Goal: Task Accomplishment & Management: Use online tool/utility

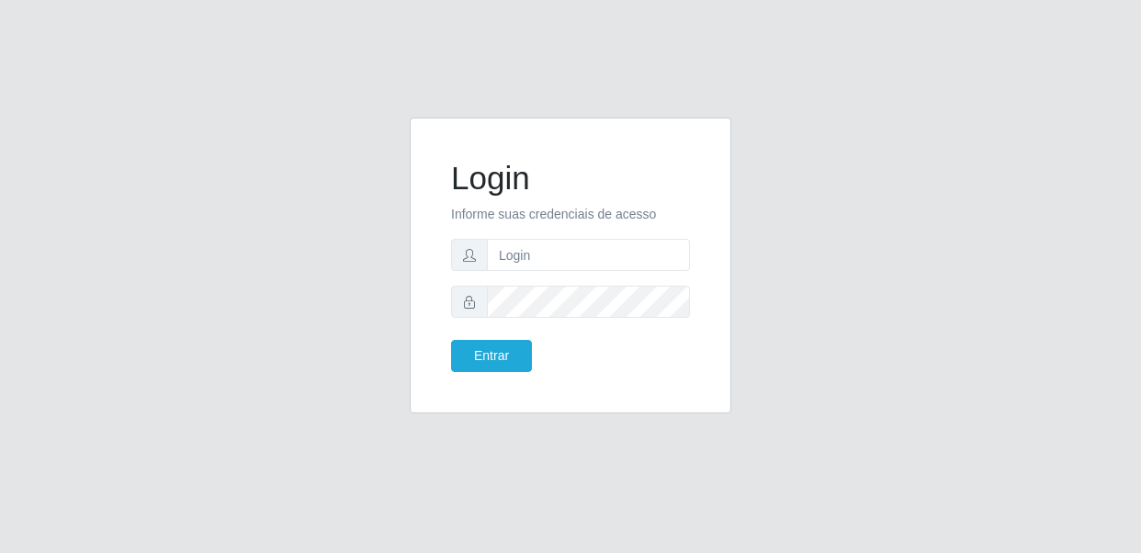
click at [580, 251] on input "text" at bounding box center [588, 255] width 203 height 32
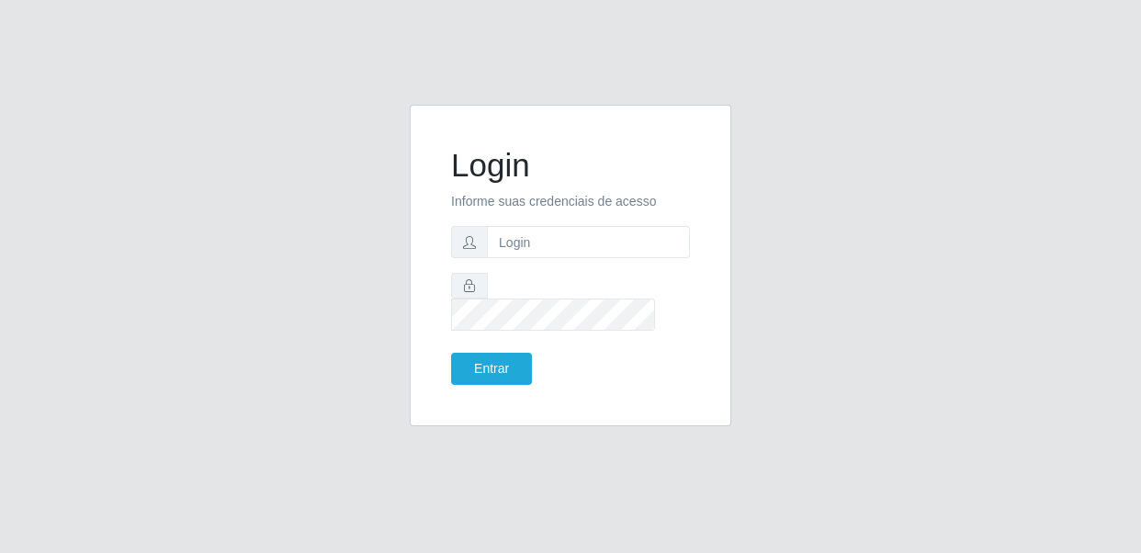
type input "[EMAIL_ADDRESS][DOMAIN_NAME]"
click at [491, 353] on button "Entrar" at bounding box center [491, 369] width 81 height 32
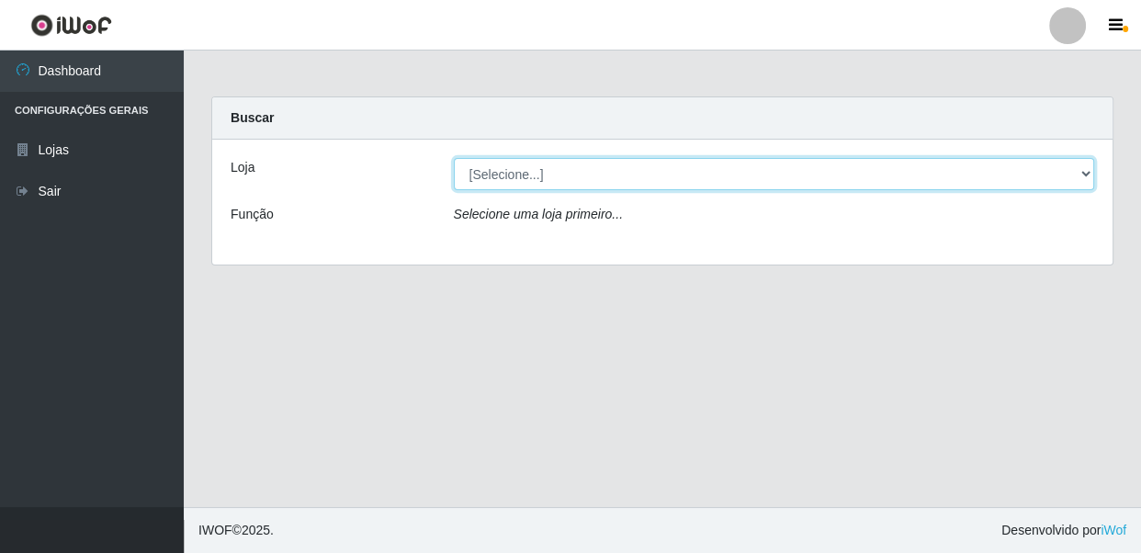
click at [796, 171] on select "[Selecione...] SUPER SHOW - Coophab" at bounding box center [774, 174] width 641 height 32
select select "146"
click at [454, 158] on select "[Selecione...] SUPER SHOW - Coophab" at bounding box center [774, 174] width 641 height 32
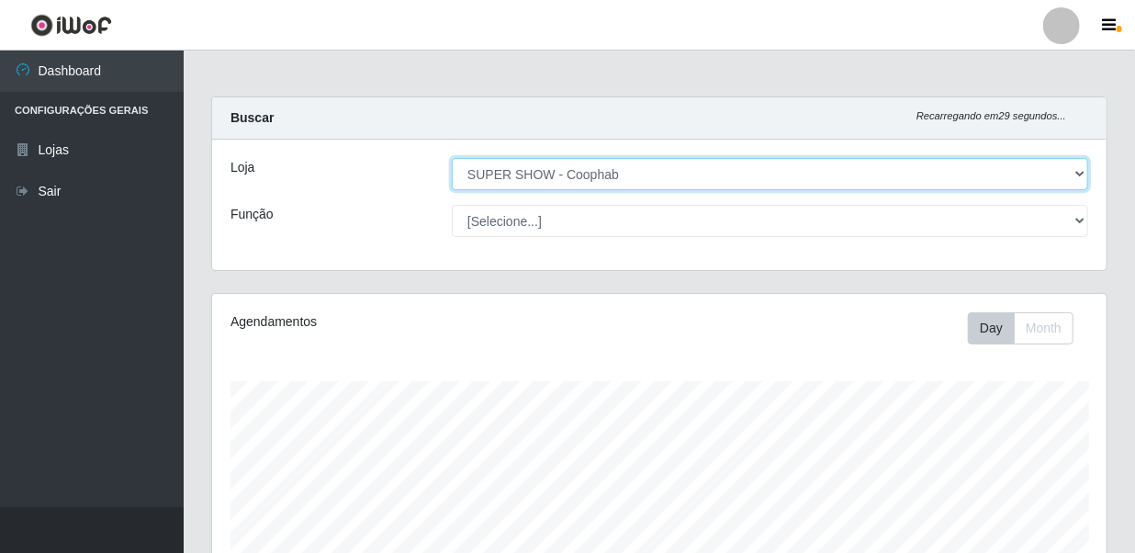
scroll to position [568, 0]
